Goal: Task Accomplishment & Management: Complete application form

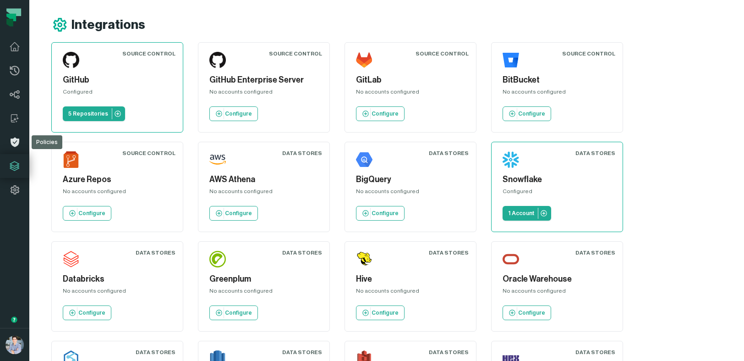
click at [16, 139] on icon at bounding box center [15, 142] width 9 height 10
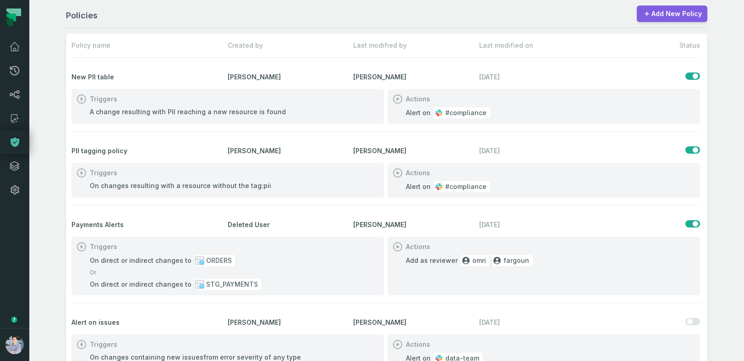
click at [656, 11] on link "Add New Policy" at bounding box center [672, 13] width 71 height 16
